Goal: Navigation & Orientation: Find specific page/section

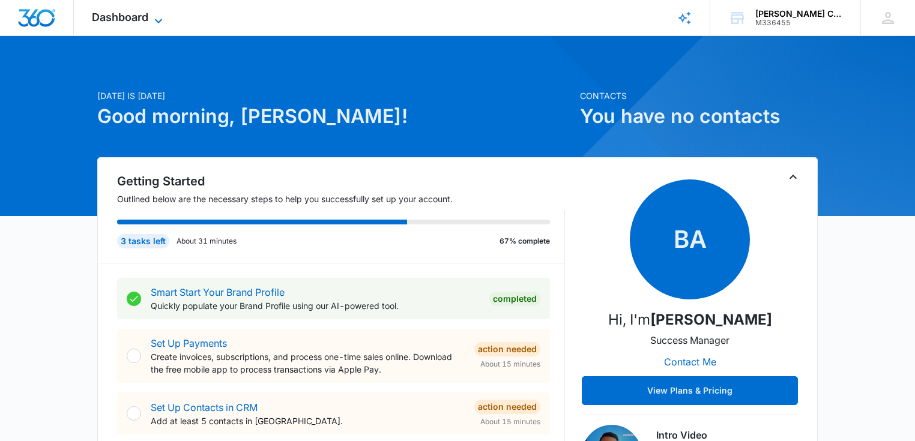
click at [162, 16] on icon at bounding box center [158, 21] width 14 height 14
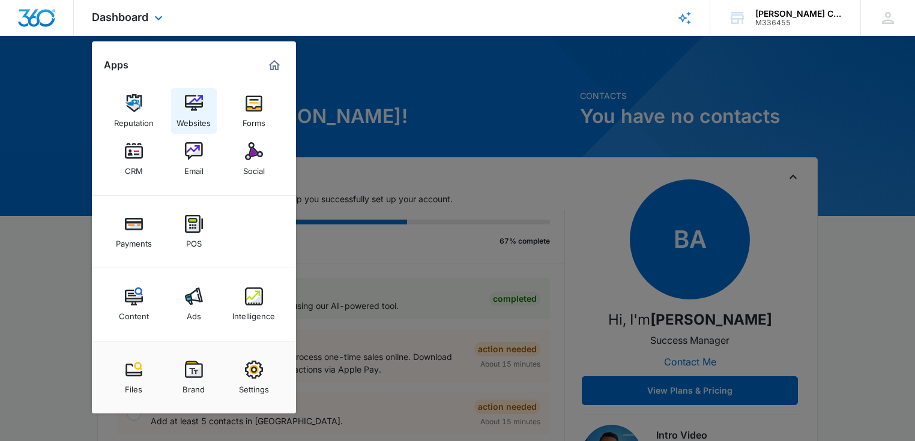
click at [194, 114] on div "Websites" at bounding box center [194, 120] width 34 height 16
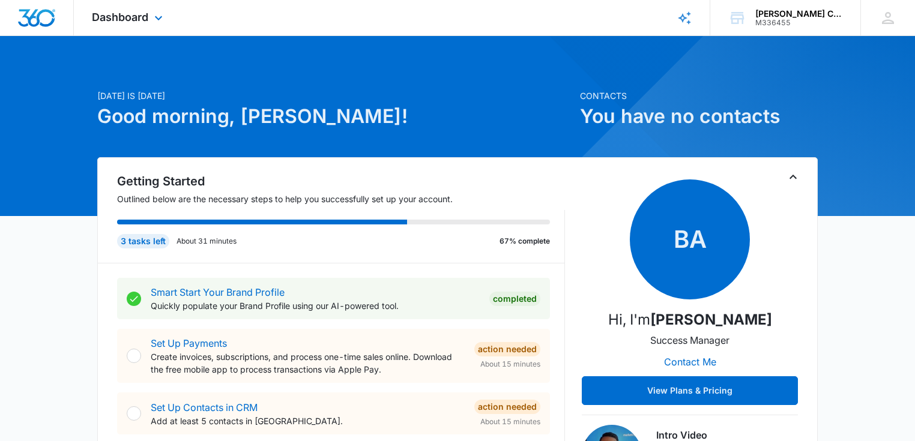
click at [149, 16] on div "Dashboard Apps Reputation Websites Forms CRM Email Social Payments POS Content …" at bounding box center [129, 17] width 110 height 35
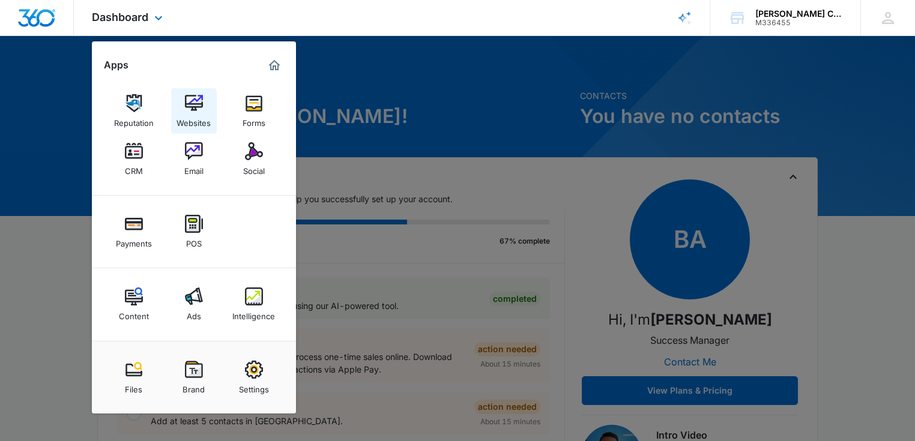
click at [195, 113] on div "Websites" at bounding box center [194, 120] width 34 height 16
